Goal: Contribute content: Contribute content

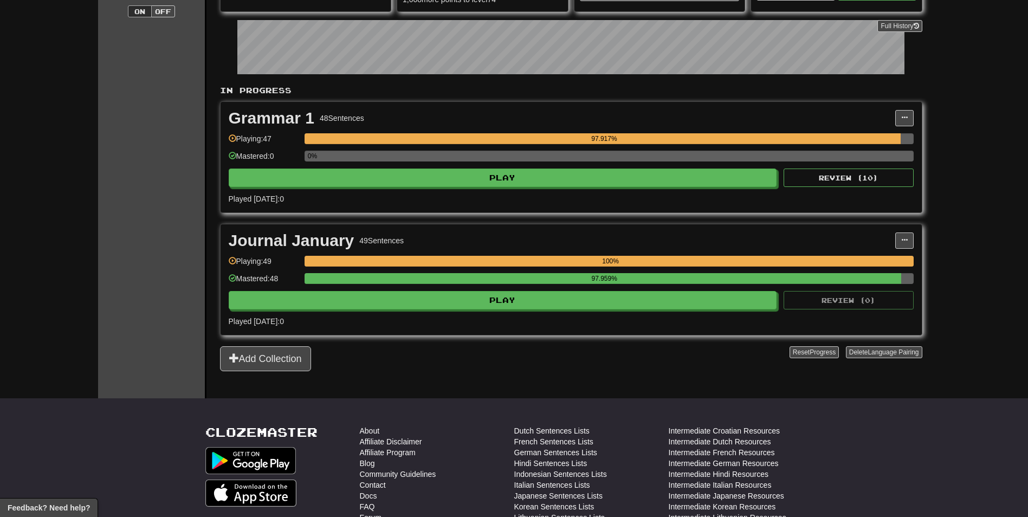
scroll to position [163, 0]
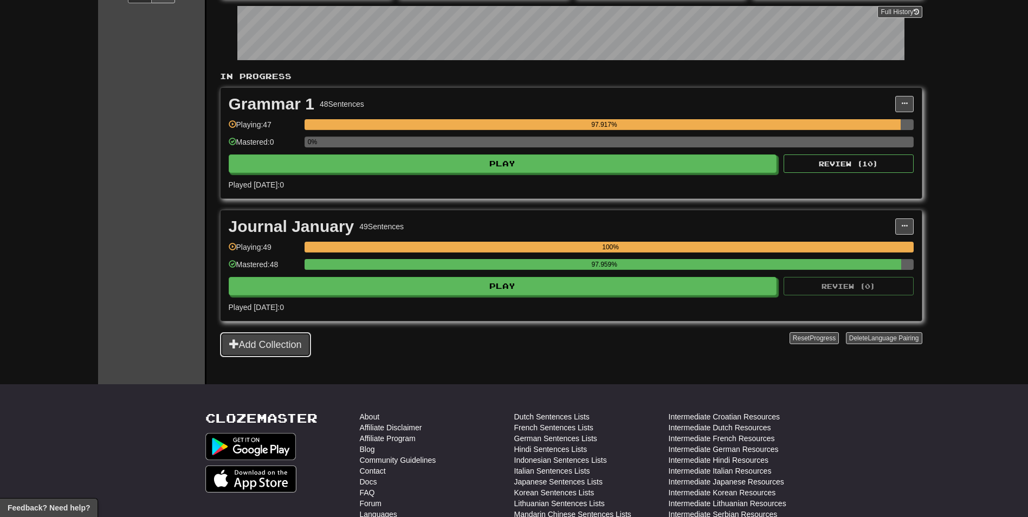
click at [261, 346] on button "Add Collection" at bounding box center [265, 344] width 91 height 25
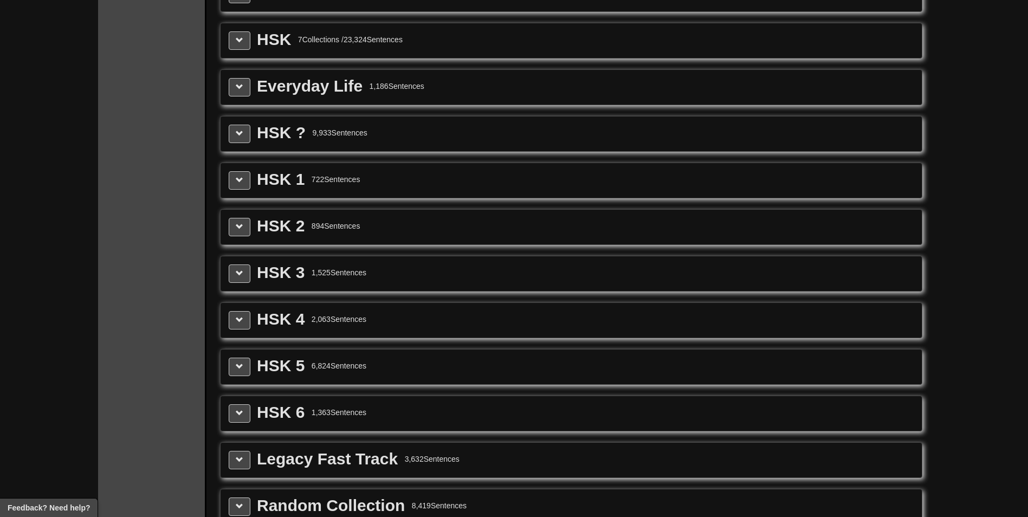
scroll to position [1355, 0]
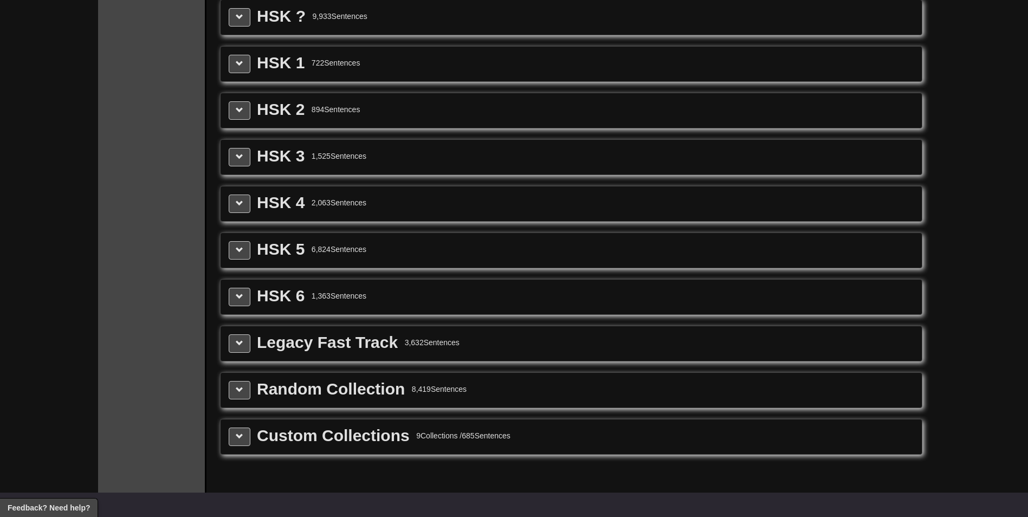
click at [225, 443] on div "Custom Collections 9 Collections / 685 Sentences" at bounding box center [571, 437] width 701 height 35
click at [232, 439] on button at bounding box center [240, 437] width 22 height 18
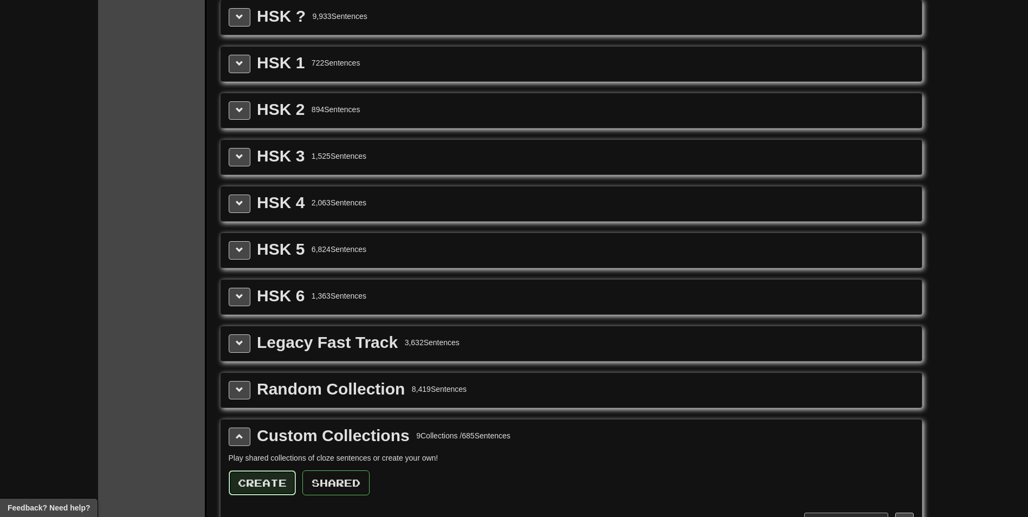
click at [274, 480] on button "Create" at bounding box center [262, 482] width 67 height 25
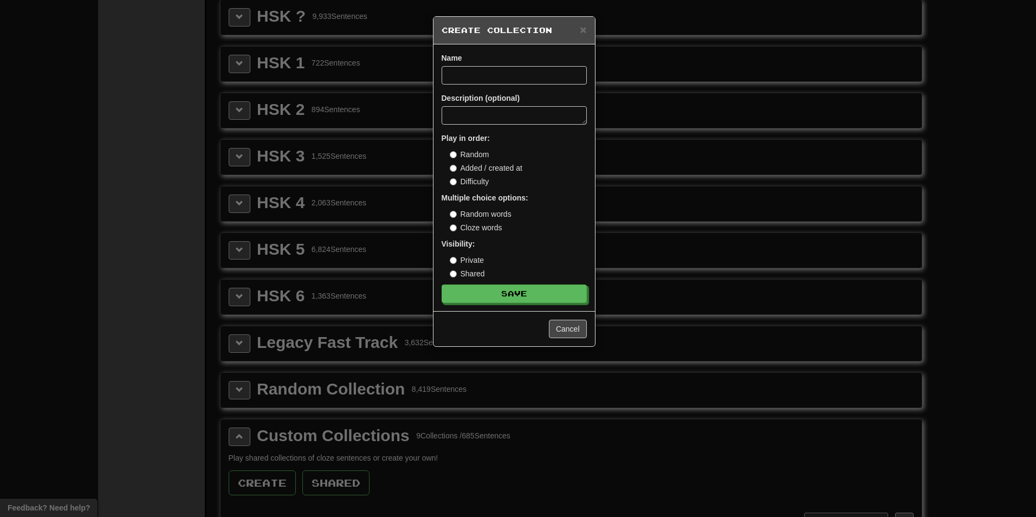
click at [467, 225] on label "Cloze words" at bounding box center [476, 227] width 53 height 11
click at [478, 70] on input at bounding box center [514, 75] width 145 height 18
type input "**********"
click at [530, 293] on button "Save" at bounding box center [514, 294] width 145 height 18
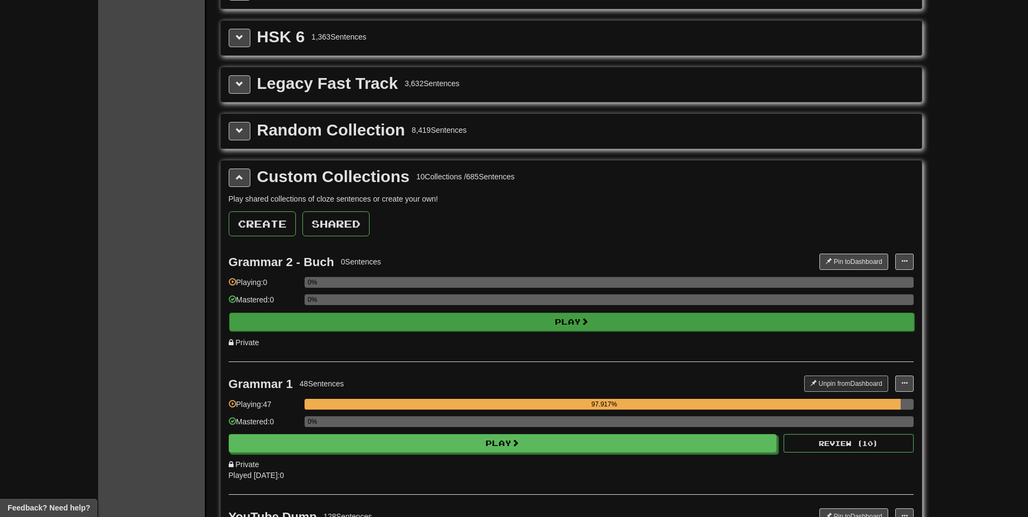
scroll to position [1626, 0]
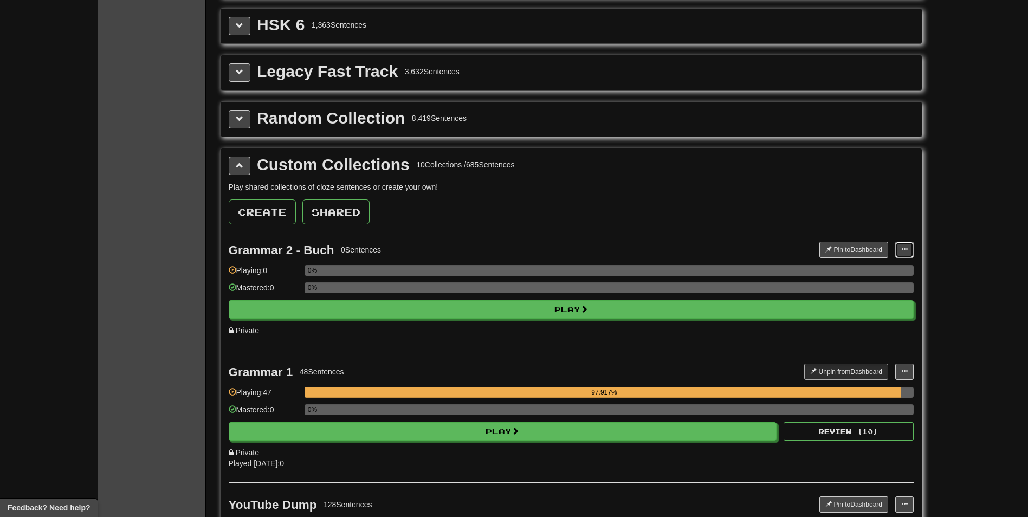
click at [905, 249] on span at bounding box center [904, 249] width 7 height 7
click at [867, 249] on button "Pin to Dashboard" at bounding box center [854, 250] width 69 height 16
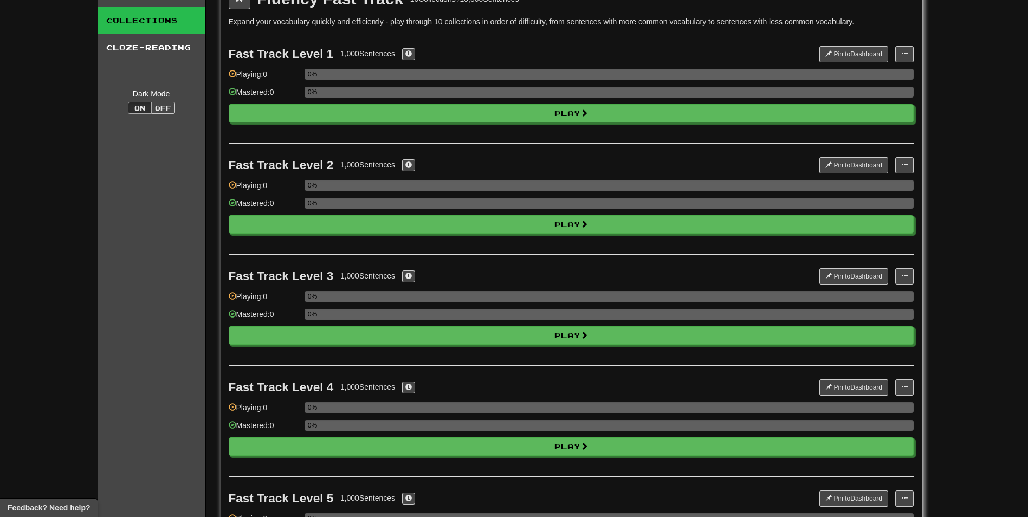
scroll to position [0, 0]
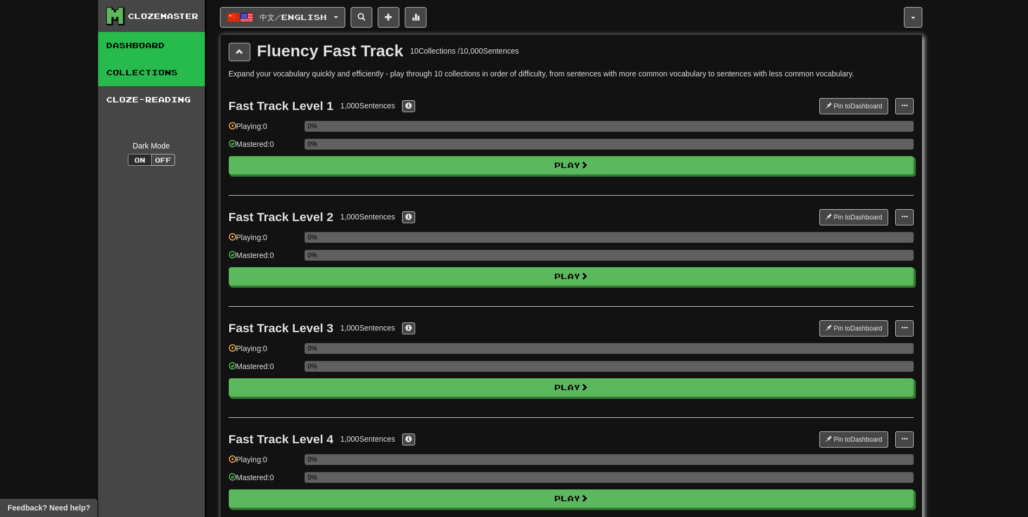
click at [158, 42] on link "Dashboard" at bounding box center [151, 45] width 107 height 27
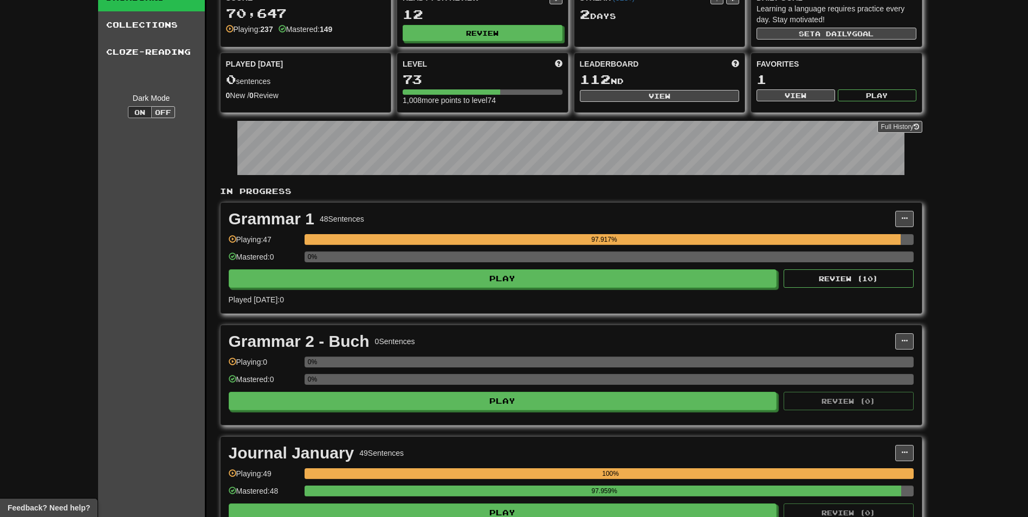
scroll to position [163, 0]
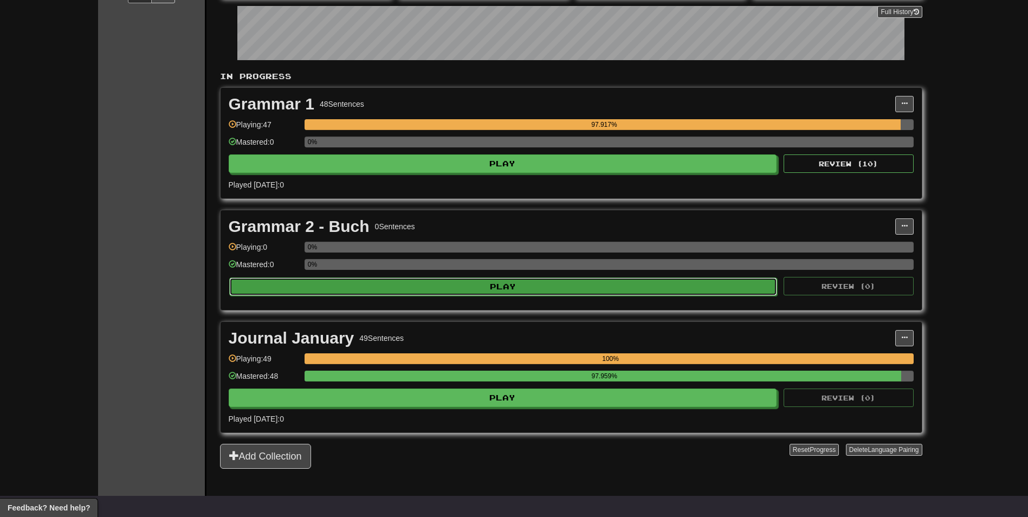
click at [462, 288] on button "Play" at bounding box center [503, 287] width 549 height 18
select select "**"
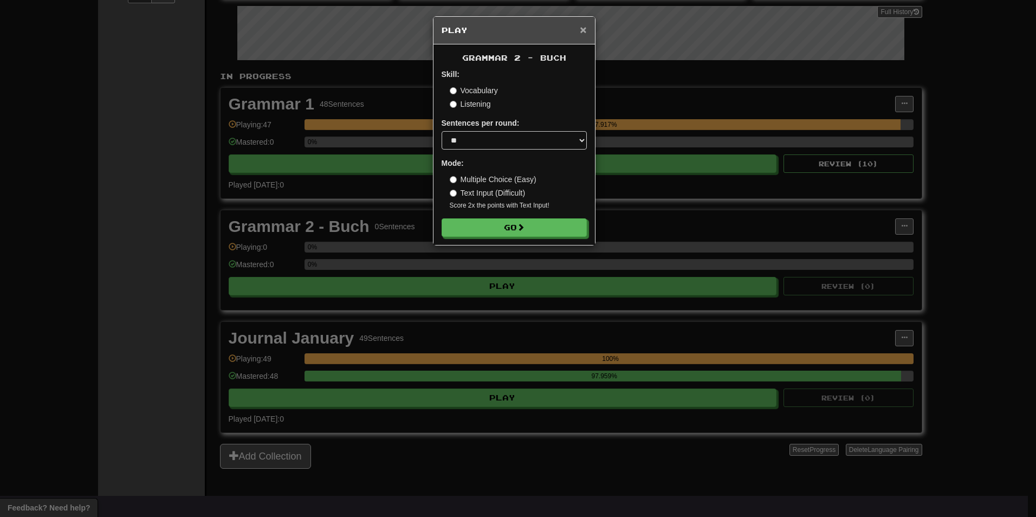
click at [582, 29] on span "×" at bounding box center [583, 29] width 7 height 12
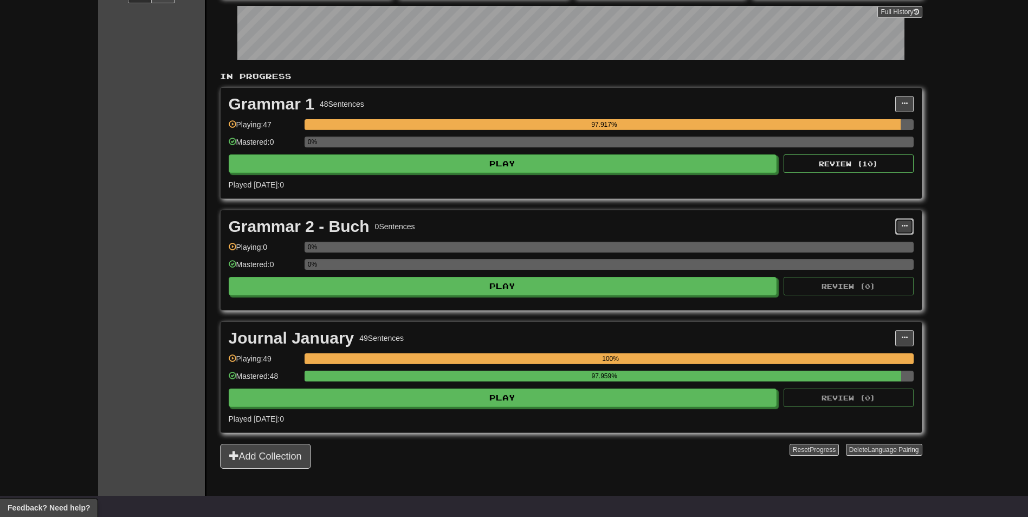
click at [909, 226] on button at bounding box center [904, 226] width 18 height 16
click at [886, 242] on link "Add Sentences" at bounding box center [857, 246] width 112 height 14
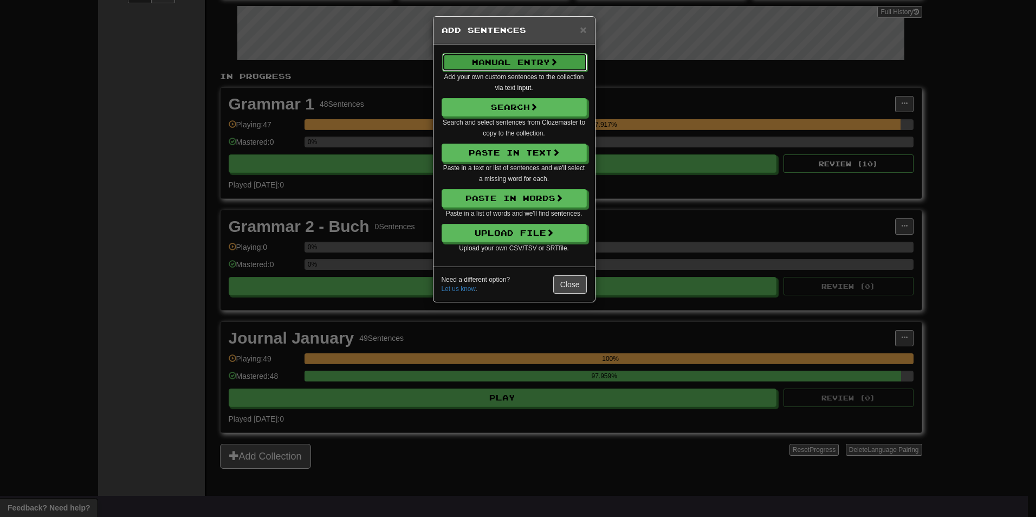
click at [479, 60] on button "Manual Entry" at bounding box center [514, 62] width 145 height 18
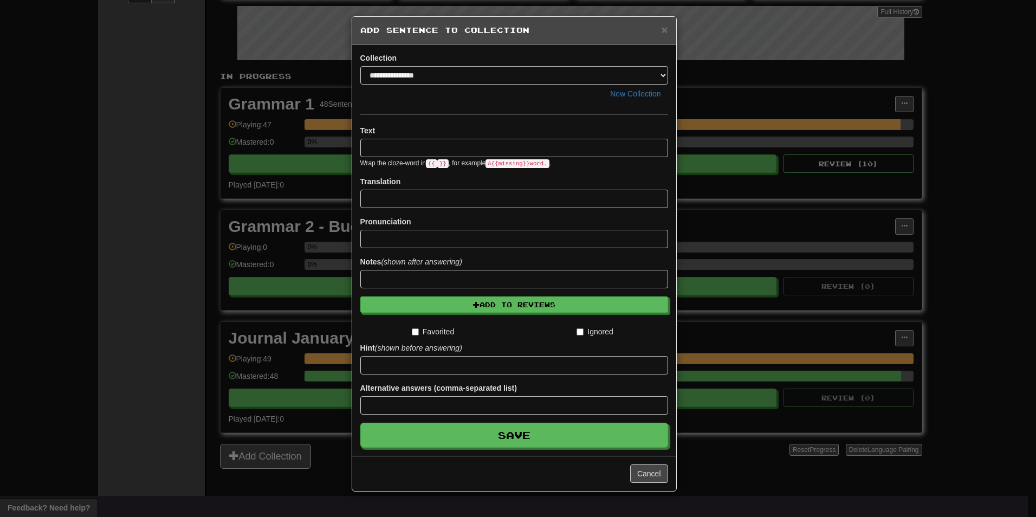
click at [412, 144] on input at bounding box center [514, 148] width 308 height 18
click at [665, 31] on span "×" at bounding box center [664, 29] width 7 height 12
